Goal: Information Seeking & Learning: Learn about a topic

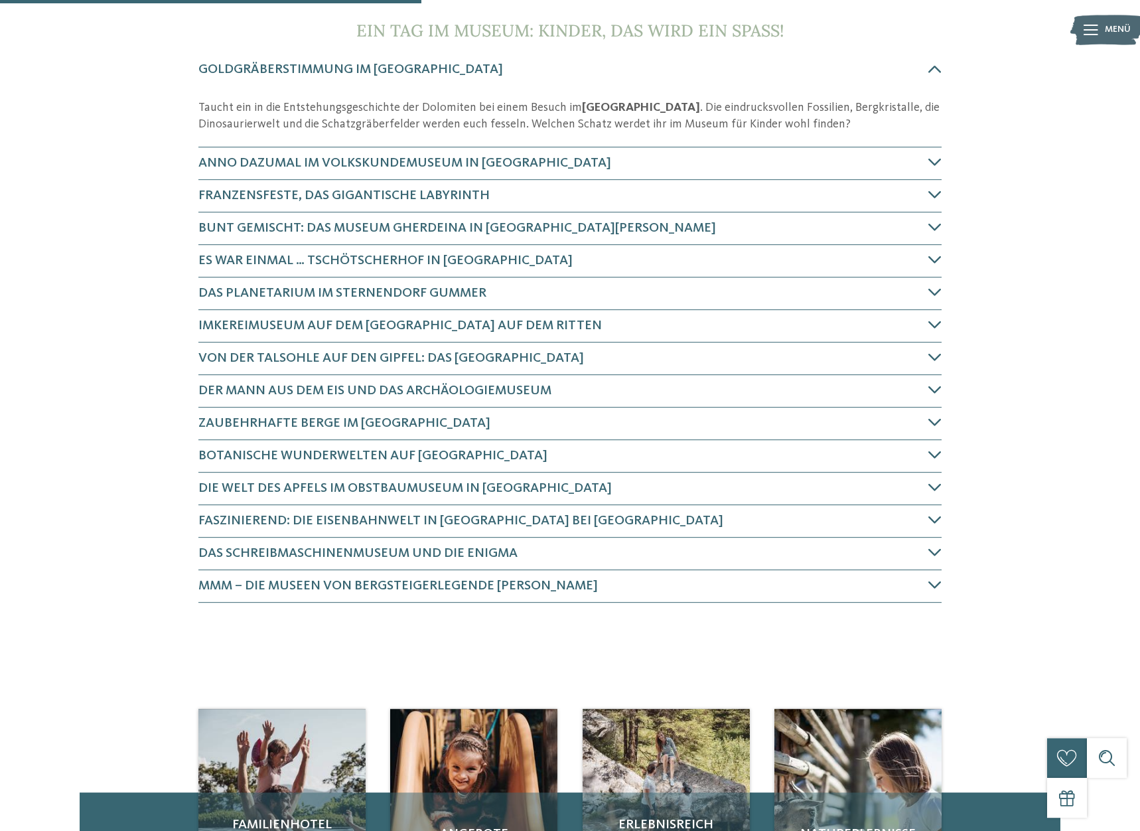
scroll to position [542, 0]
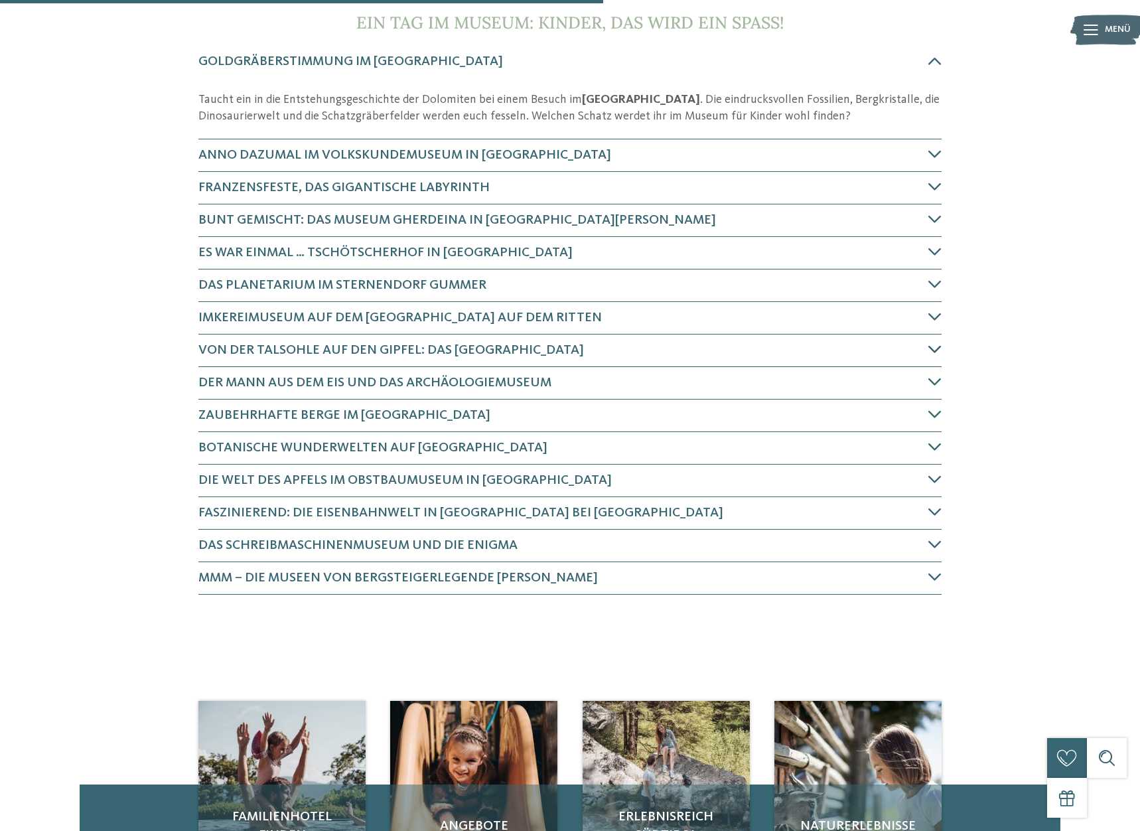
click at [933, 344] on icon at bounding box center [935, 349] width 13 height 13
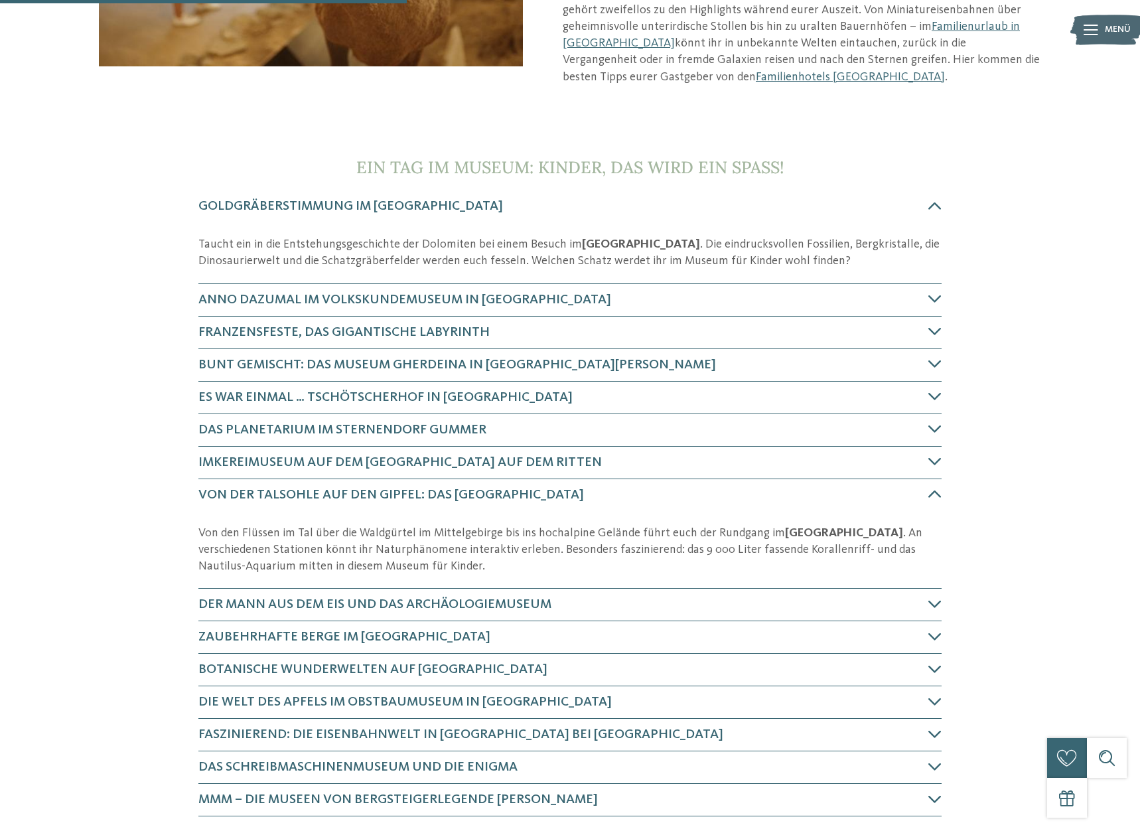
scroll to position [0, 0]
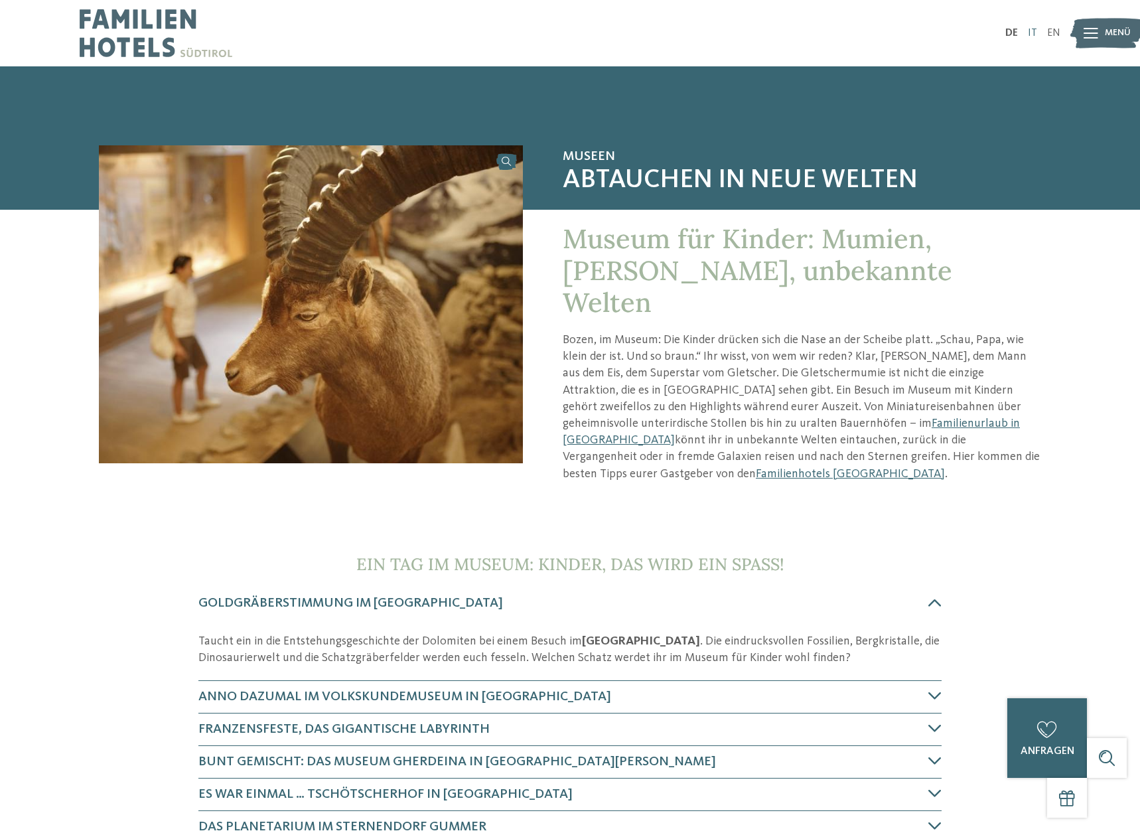
click at [1037, 33] on link "IT" at bounding box center [1032, 33] width 9 height 11
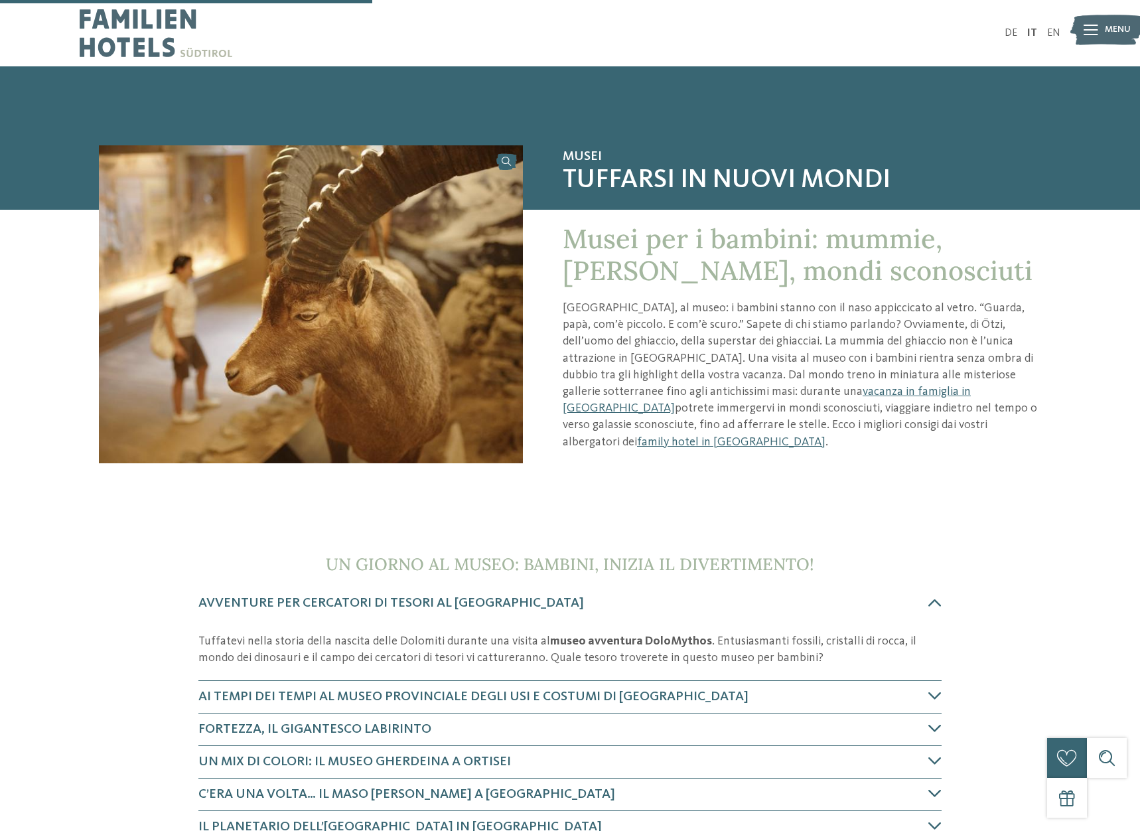
scroll to position [339, 0]
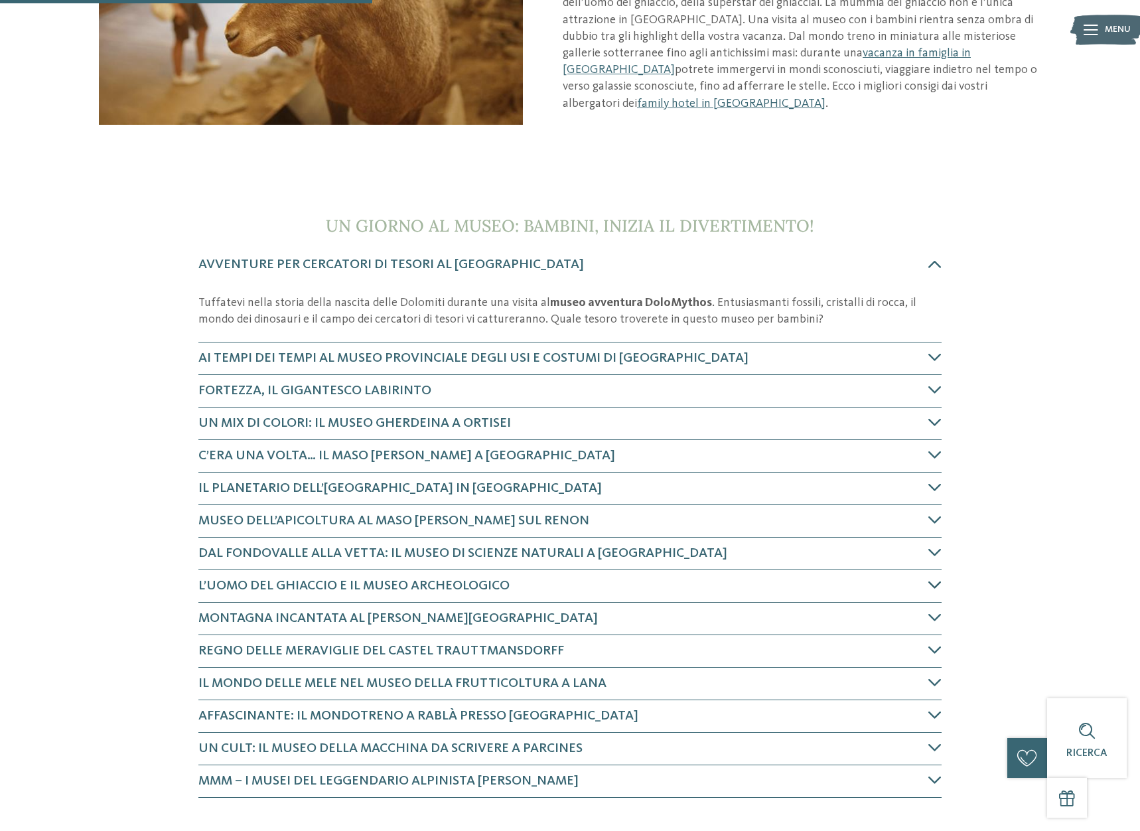
click at [937, 582] on icon at bounding box center [935, 584] width 13 height 13
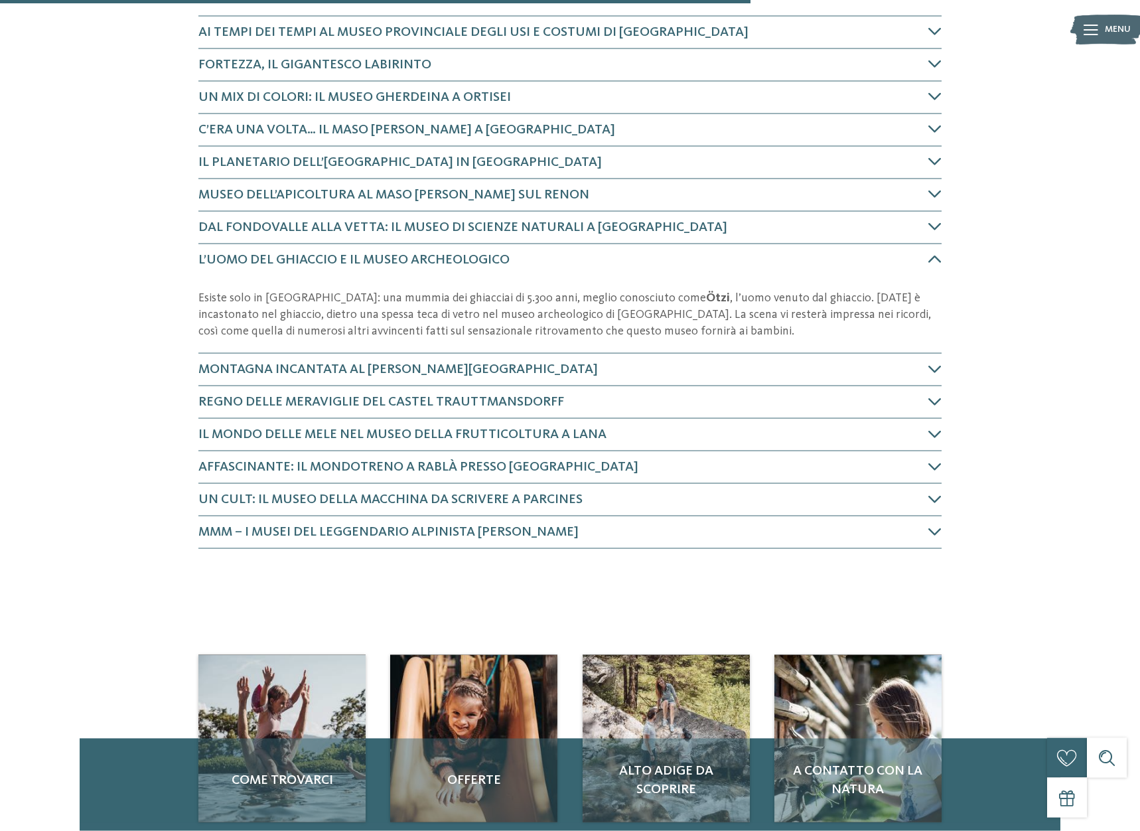
scroll to position [633, 0]
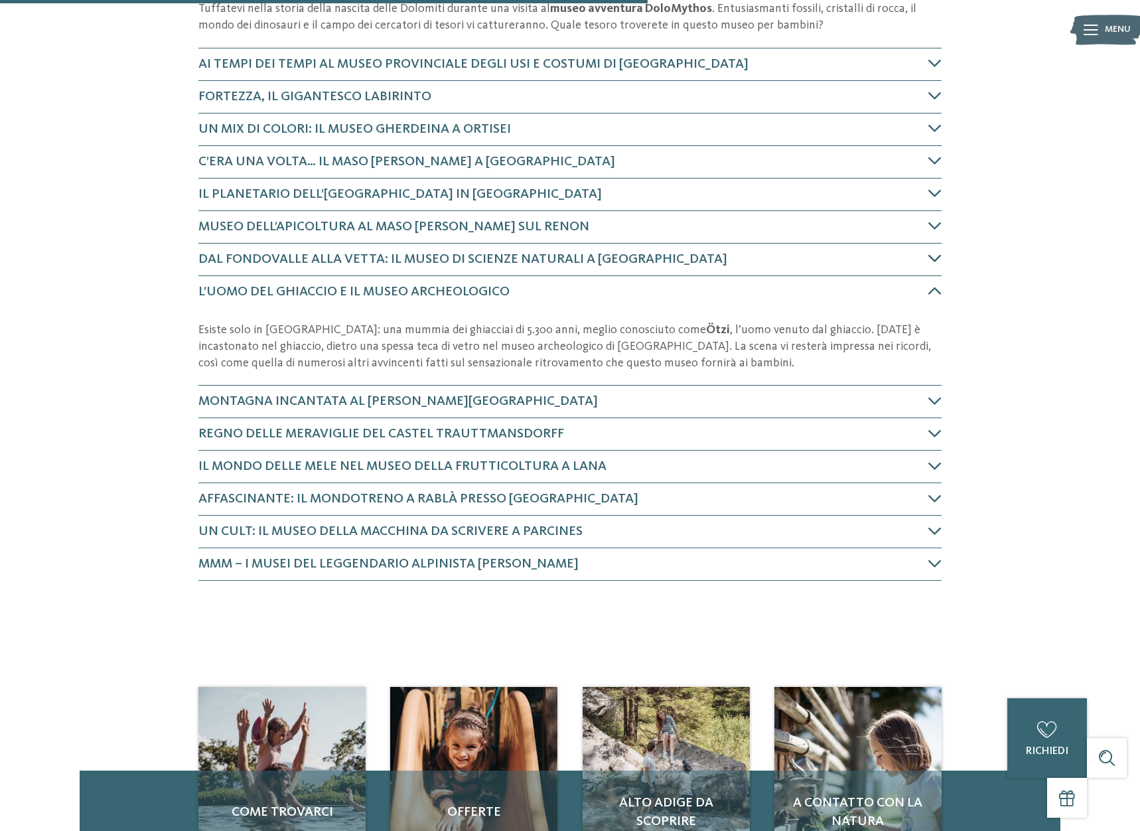
click at [935, 258] on icon at bounding box center [935, 258] width 13 height 13
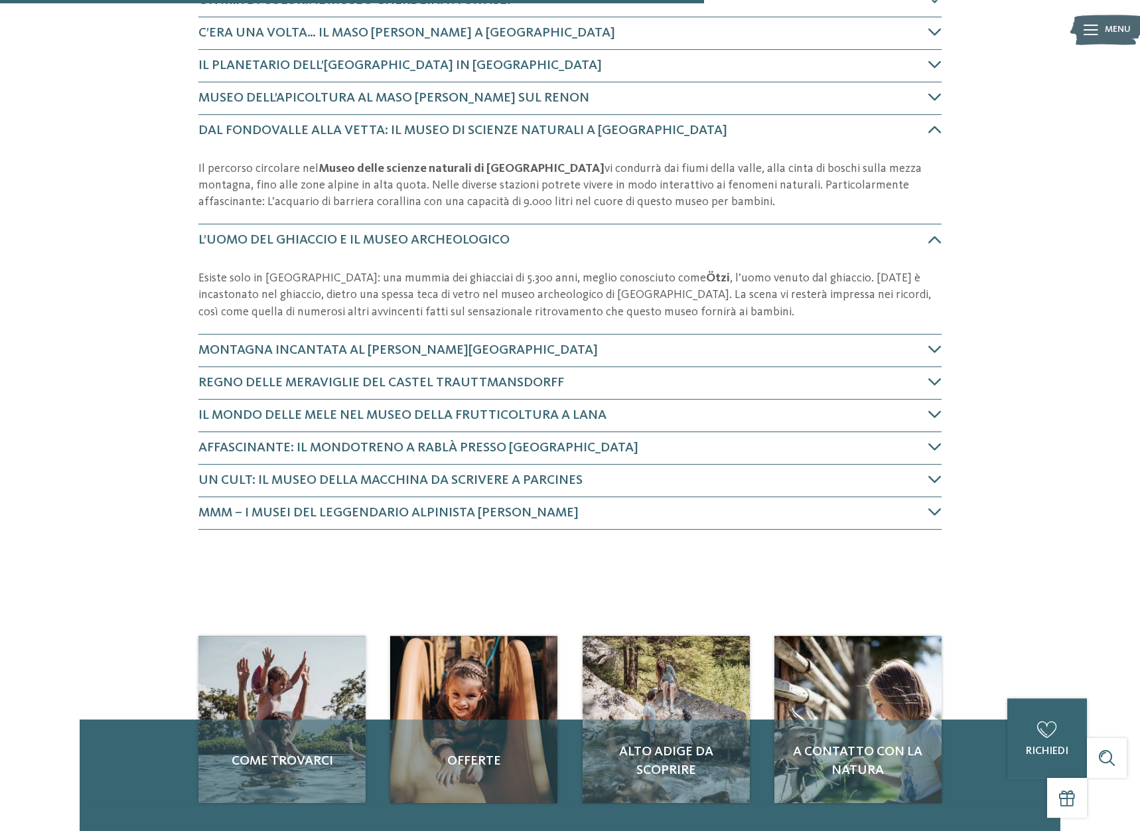
scroll to position [736, 0]
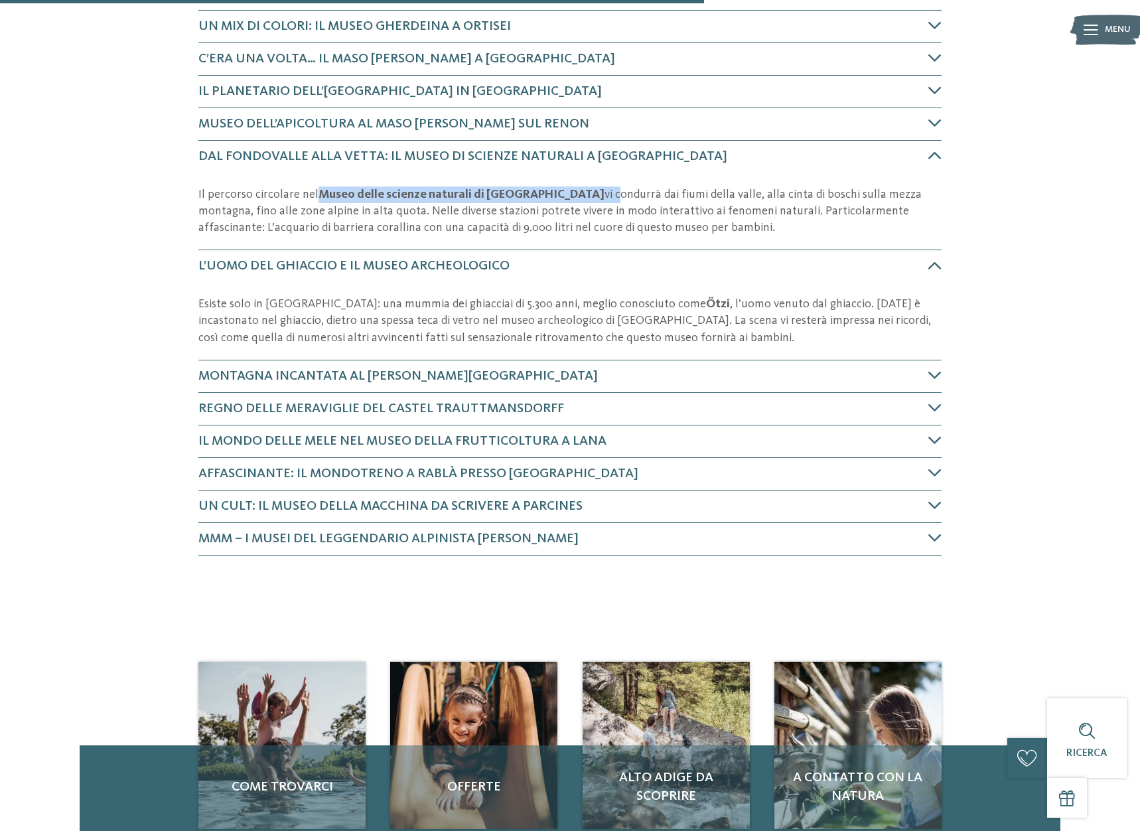
drag, startPoint x: 317, startPoint y: 193, endPoint x: 534, endPoint y: 188, distance: 217.1
click at [534, 188] on p "Il percorso circolare nel Museo delle scienze naturali di [GEOGRAPHIC_DATA] vi …" at bounding box center [569, 212] width 743 height 50
click at [582, 214] on p "Il percorso circolare nel Museo delle scienze naturali di [GEOGRAPHIC_DATA] vi …" at bounding box center [569, 212] width 743 height 50
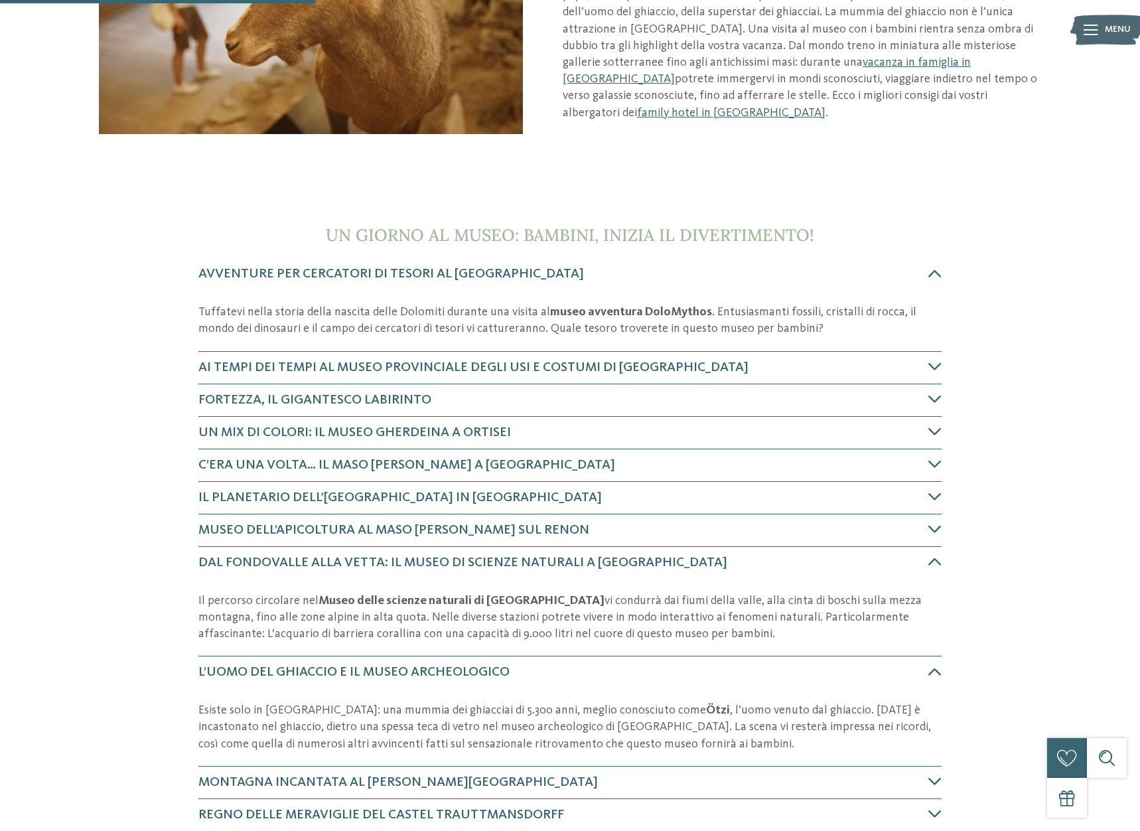
scroll to position [0, 0]
